Goal: Register for event/course

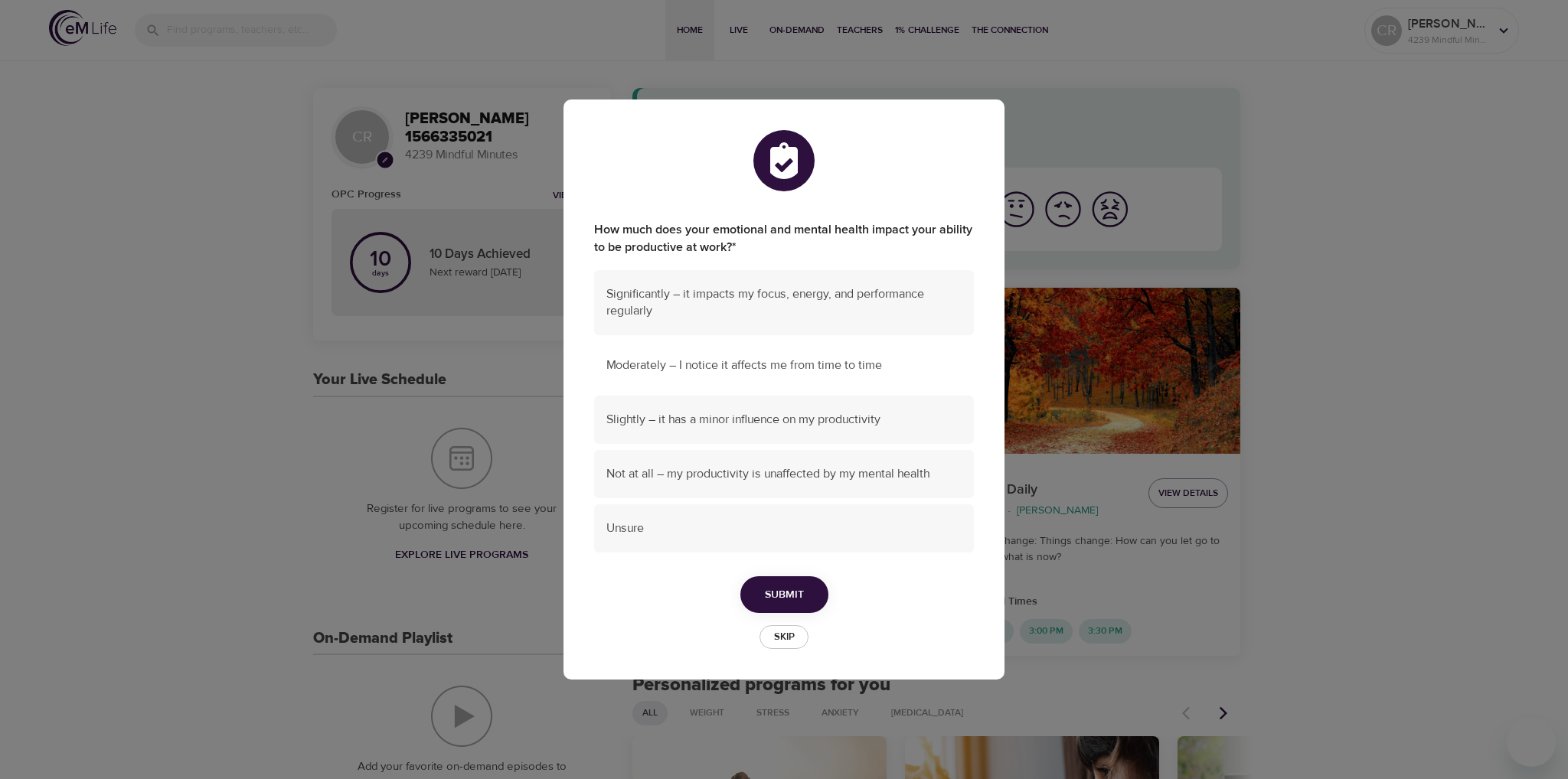
click at [686, 368] on span "Moderately – I notice it affects me from time to time" at bounding box center [784, 366] width 355 height 18
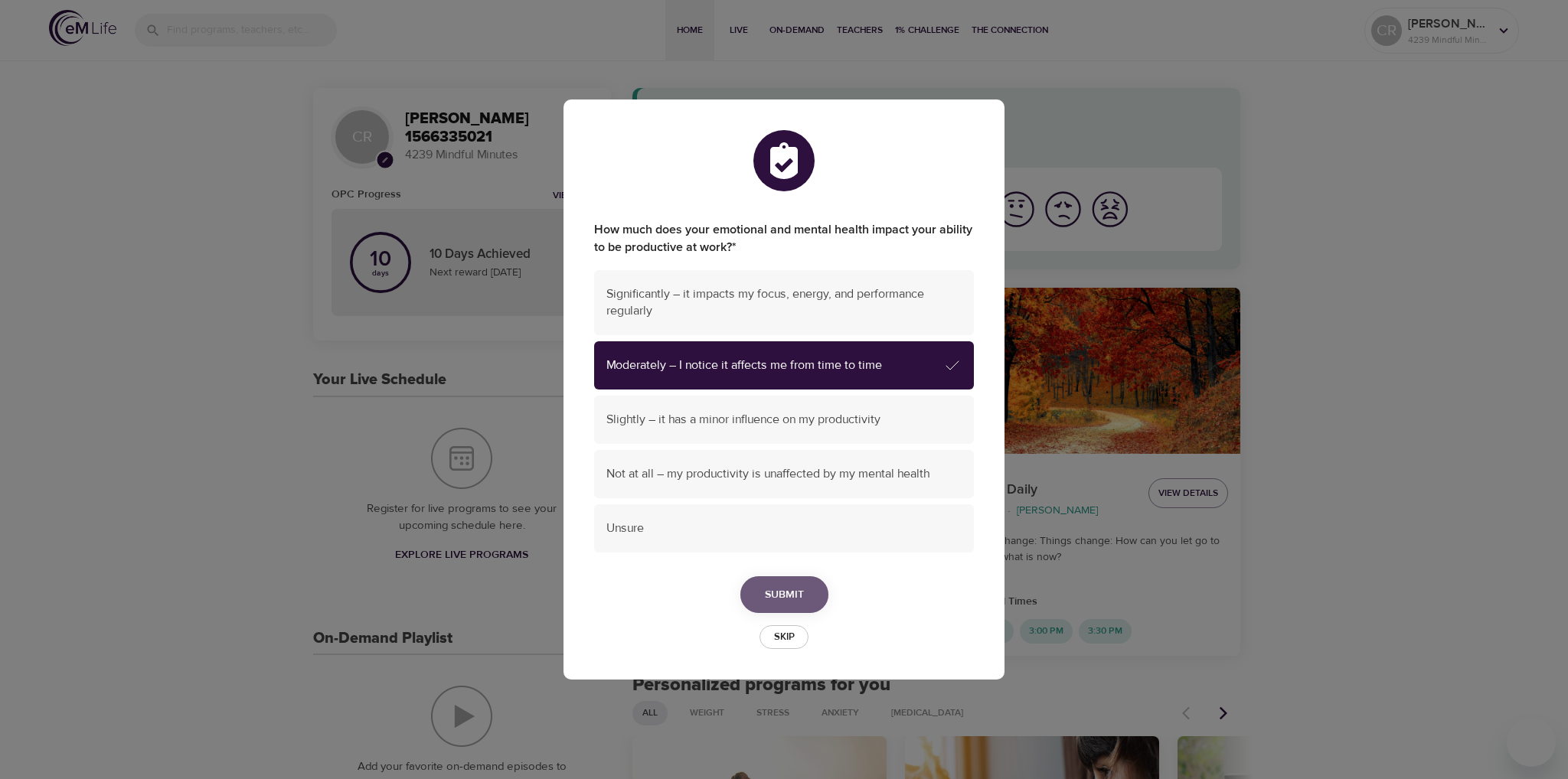
click at [785, 595] on span "Submit" at bounding box center [784, 595] width 39 height 19
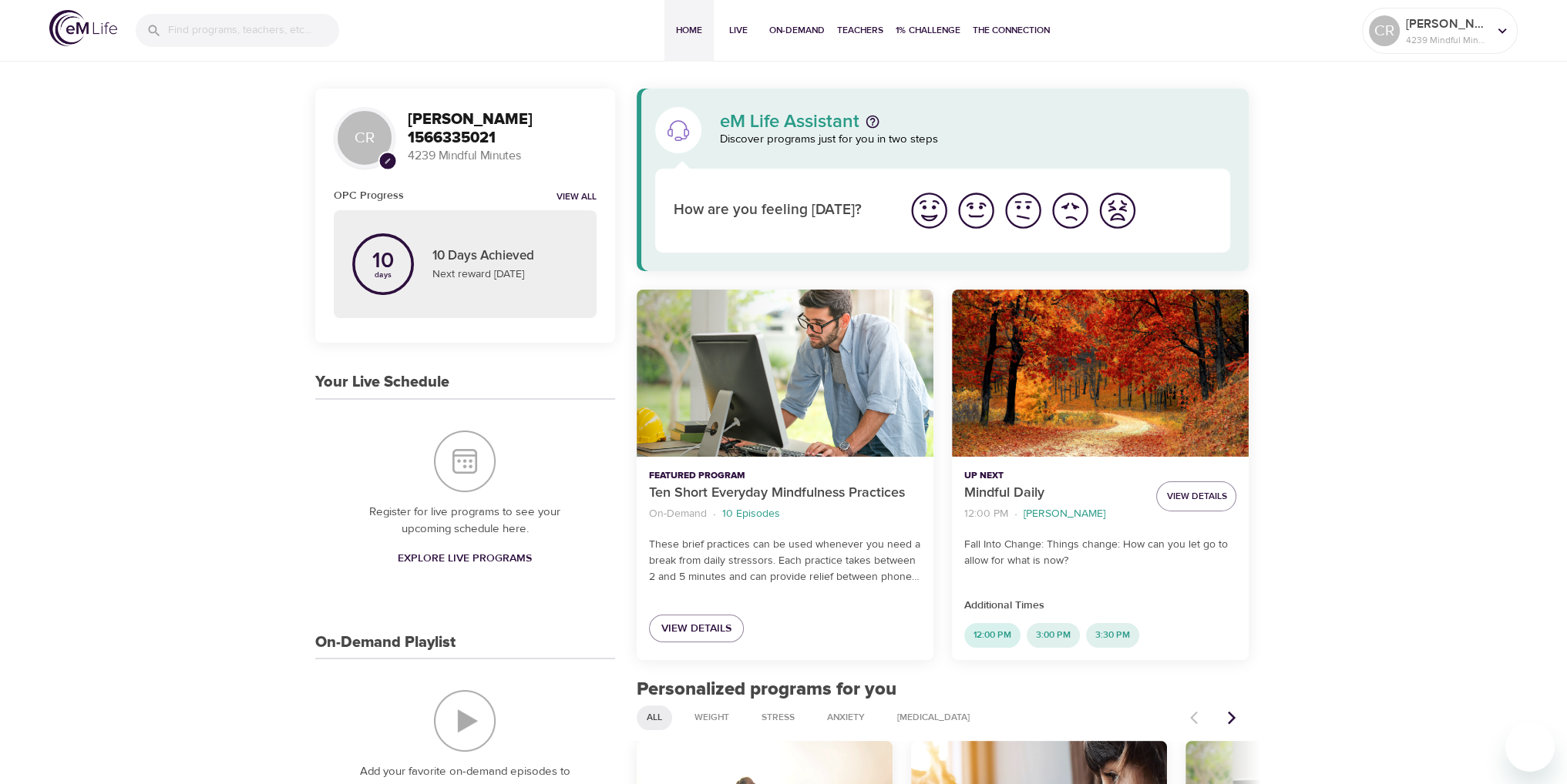
click at [994, 638] on span "12:00 PM" at bounding box center [993, 635] width 57 height 13
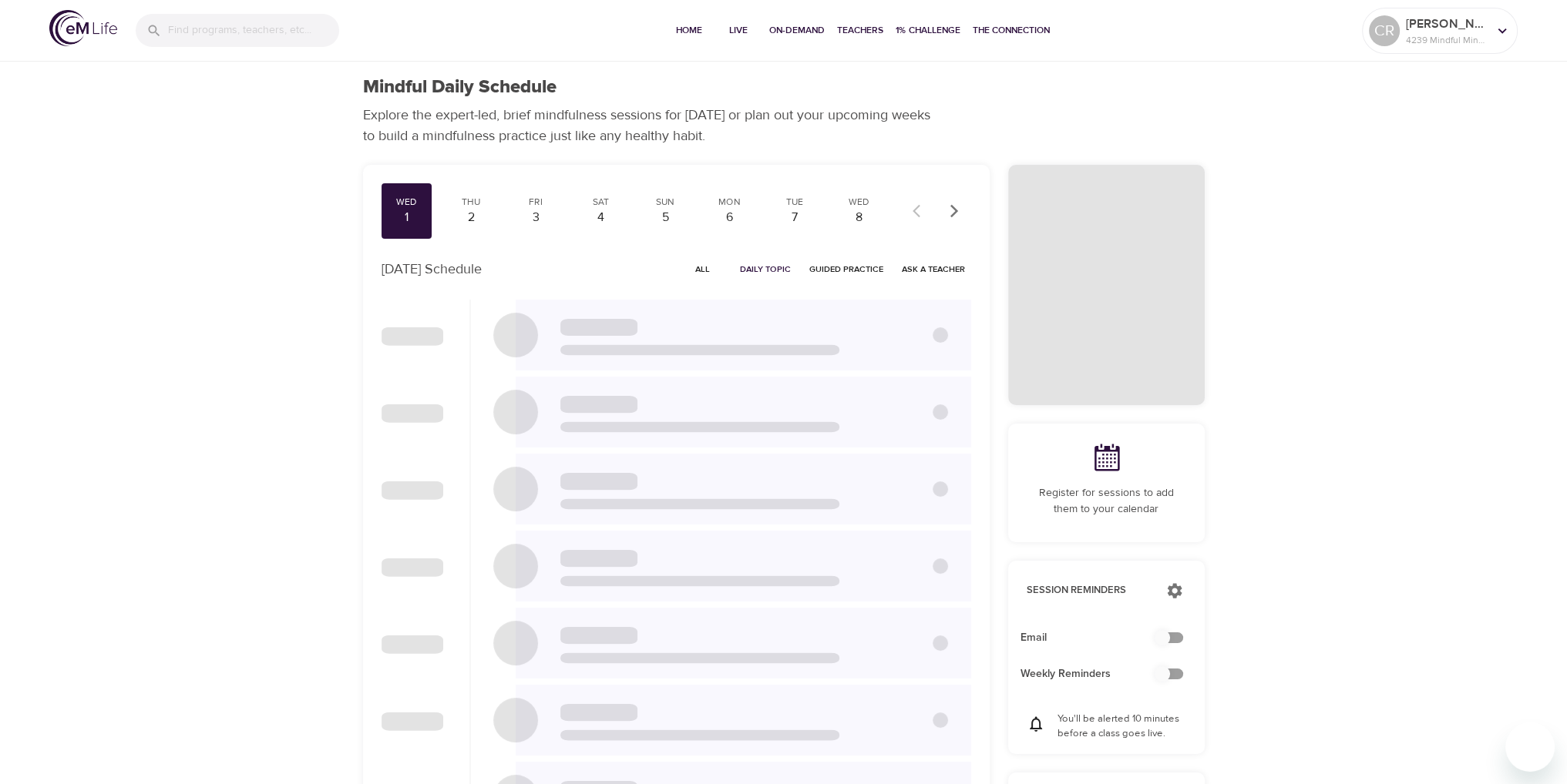
checkbox input "true"
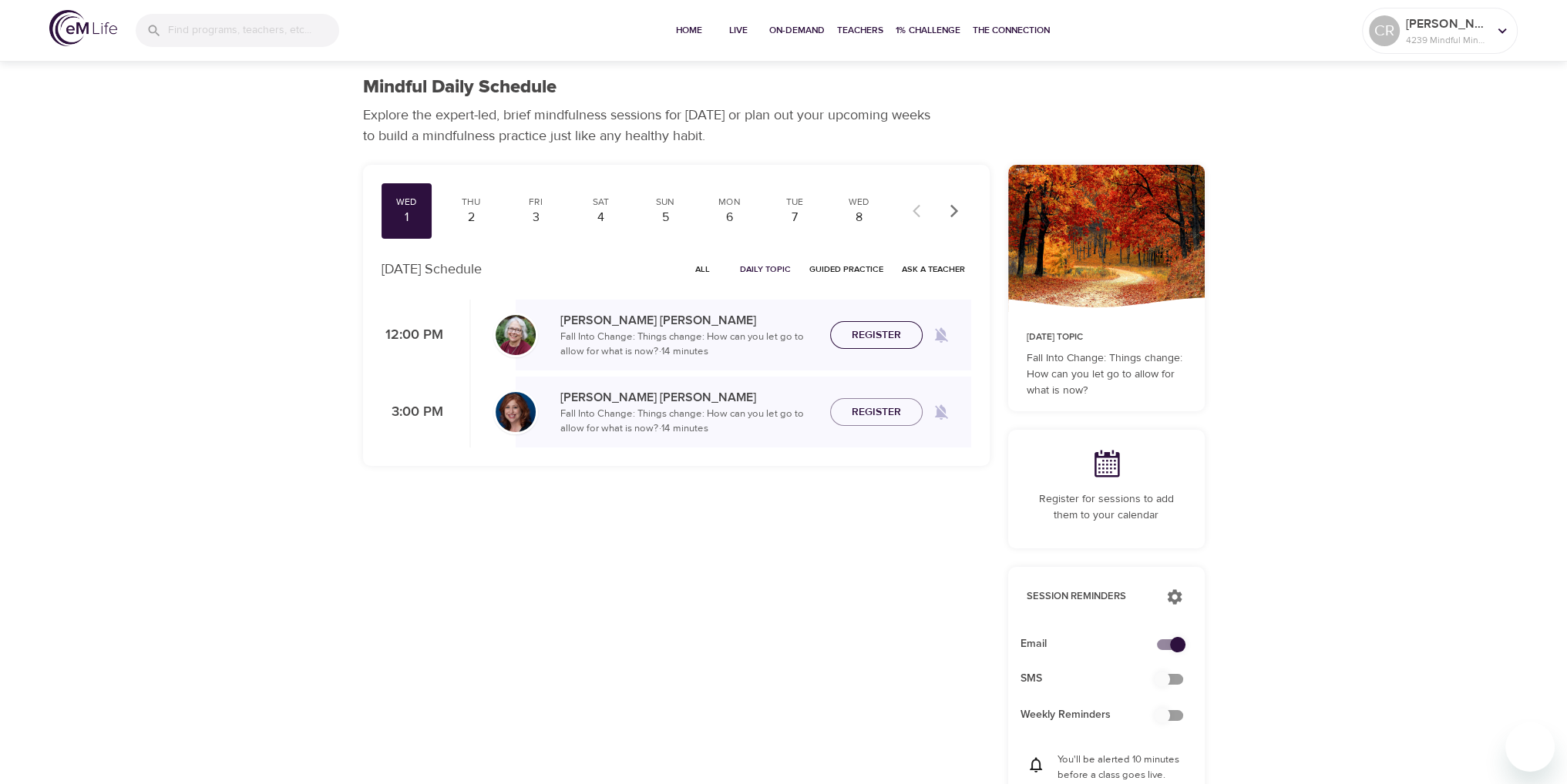
click at [871, 340] on span "Register" at bounding box center [877, 335] width 49 height 19
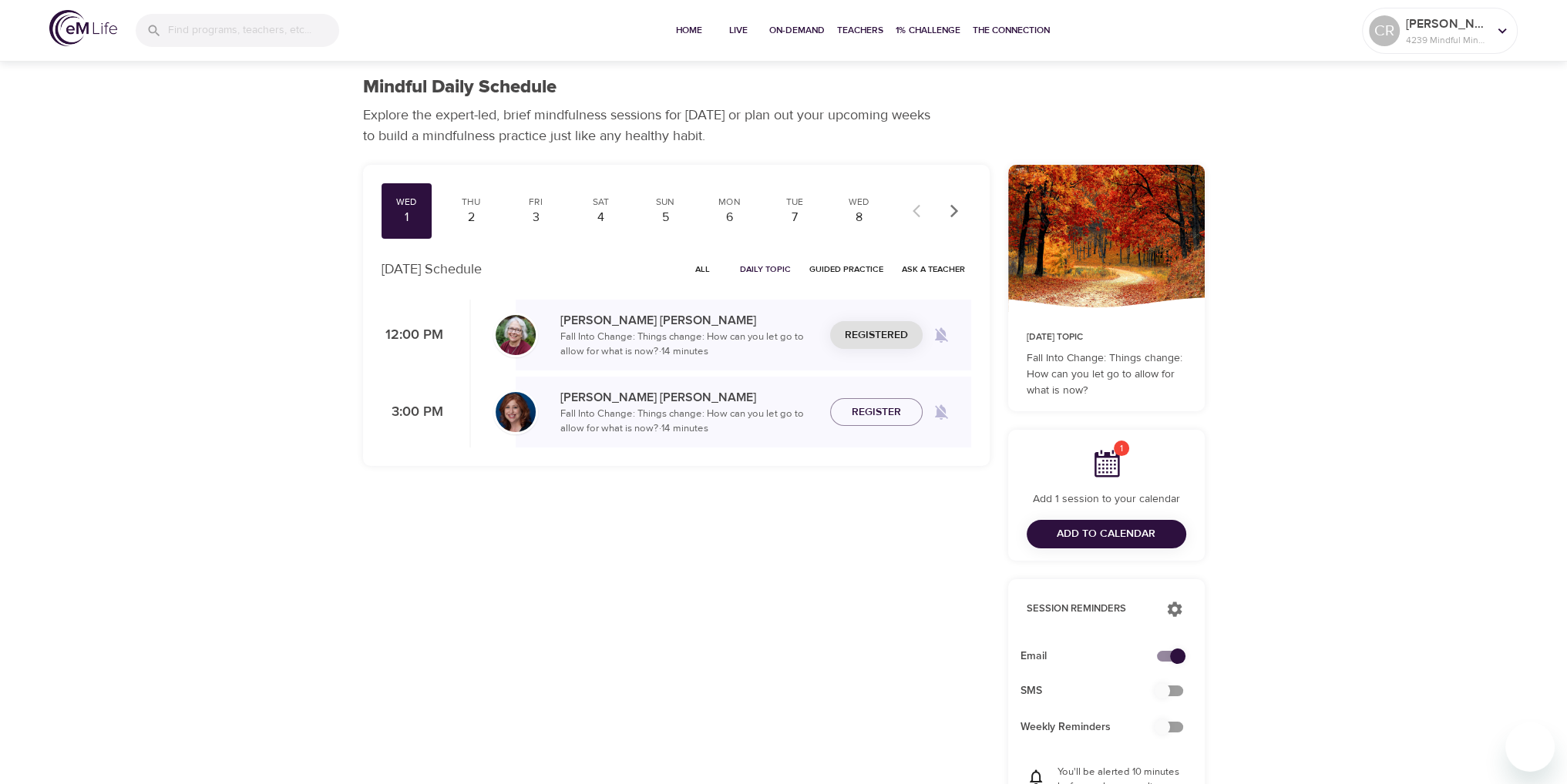
click at [1110, 533] on span "Add to Calendar" at bounding box center [1106, 535] width 99 height 19
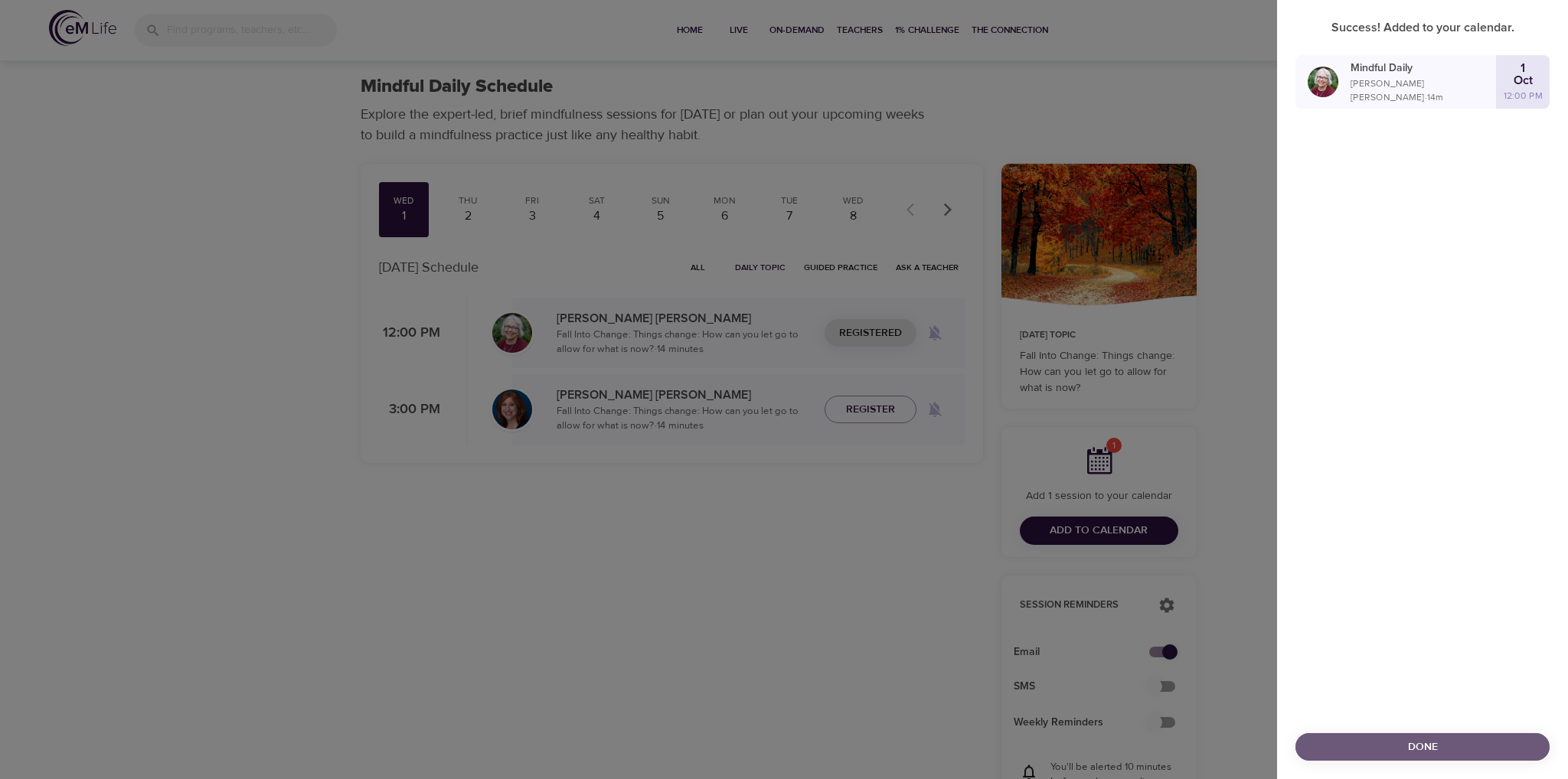
click at [1410, 739] on span "Done" at bounding box center [1422, 747] width 230 height 19
